Goal: Navigation & Orientation: Find specific page/section

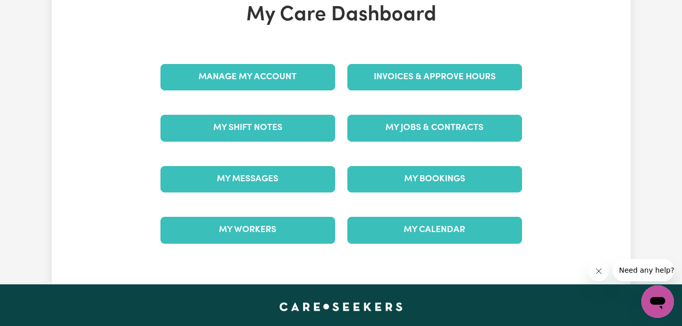
scroll to position [102, 0]
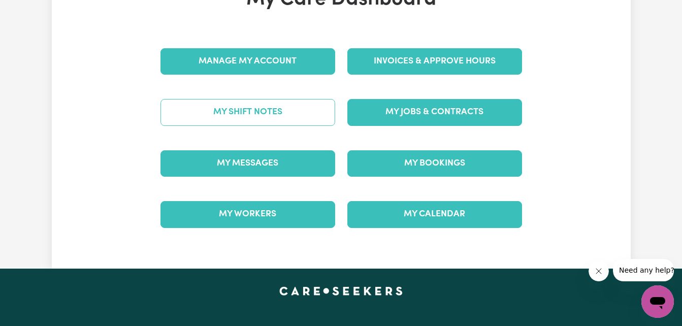
click at [262, 111] on link "My Shift Notes" at bounding box center [248, 112] width 175 height 26
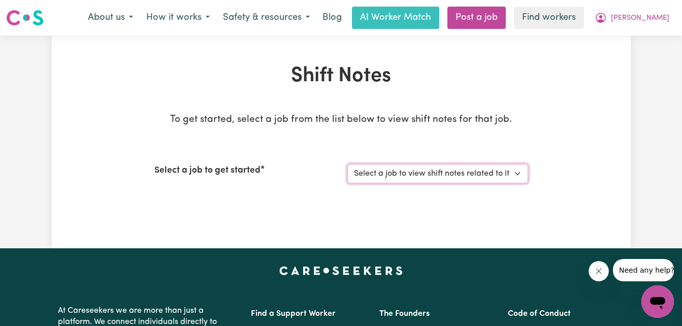
click at [516, 171] on select "Select a job to view shift notes related to it... Support Worker Needed in [GEO…" at bounding box center [438, 173] width 181 height 19
click at [569, 128] on div "Shift Notes To get started, select a job from the list below to view shift note…" at bounding box center [341, 142] width 579 height 156
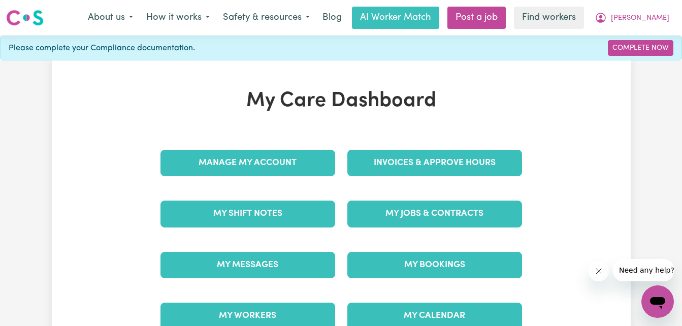
scroll to position [51, 0]
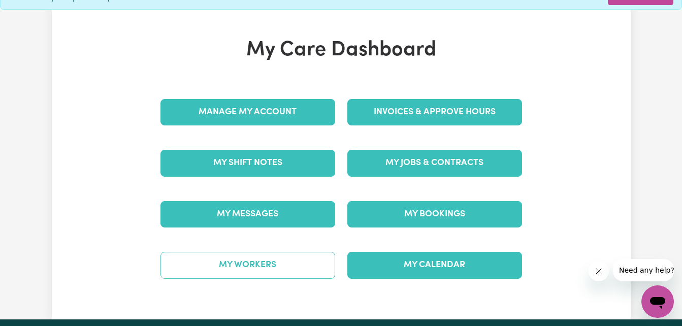
click at [259, 262] on link "My Workers" at bounding box center [248, 265] width 175 height 26
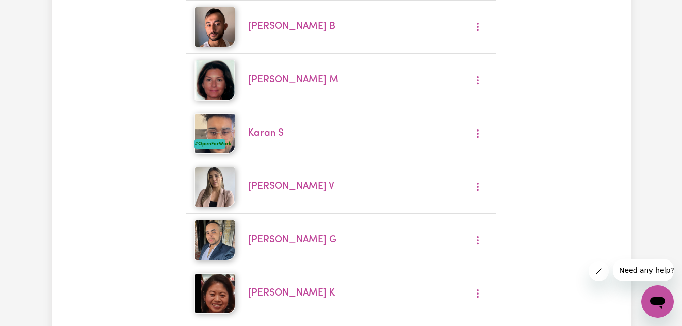
scroll to position [203, 0]
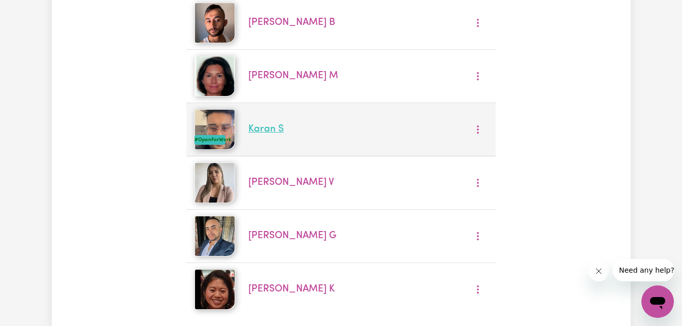
click at [266, 127] on link "Karan S" at bounding box center [266, 129] width 36 height 10
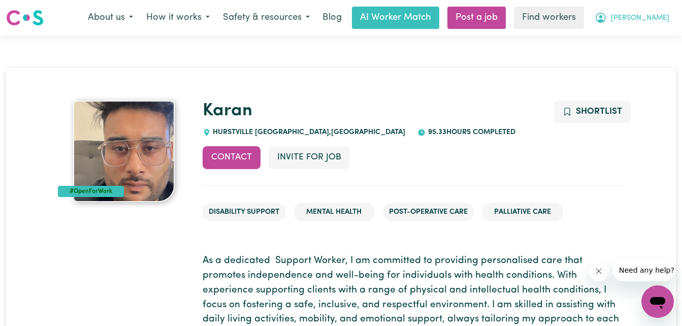
click at [655, 18] on span "[PERSON_NAME]" at bounding box center [640, 18] width 58 height 11
click at [627, 58] on link "My SC Dashboard" at bounding box center [635, 58] width 80 height 19
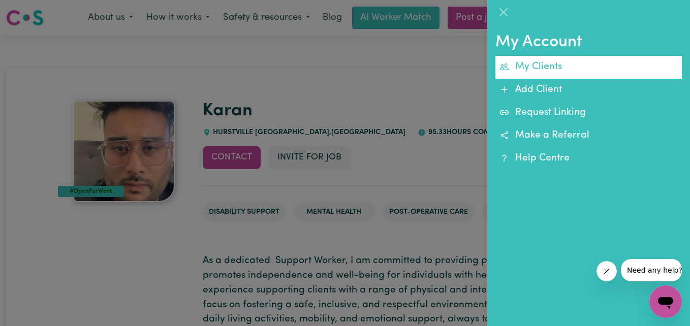
click at [533, 68] on link "My Clients" at bounding box center [588, 67] width 186 height 23
